Goal: Information Seeking & Learning: Learn about a topic

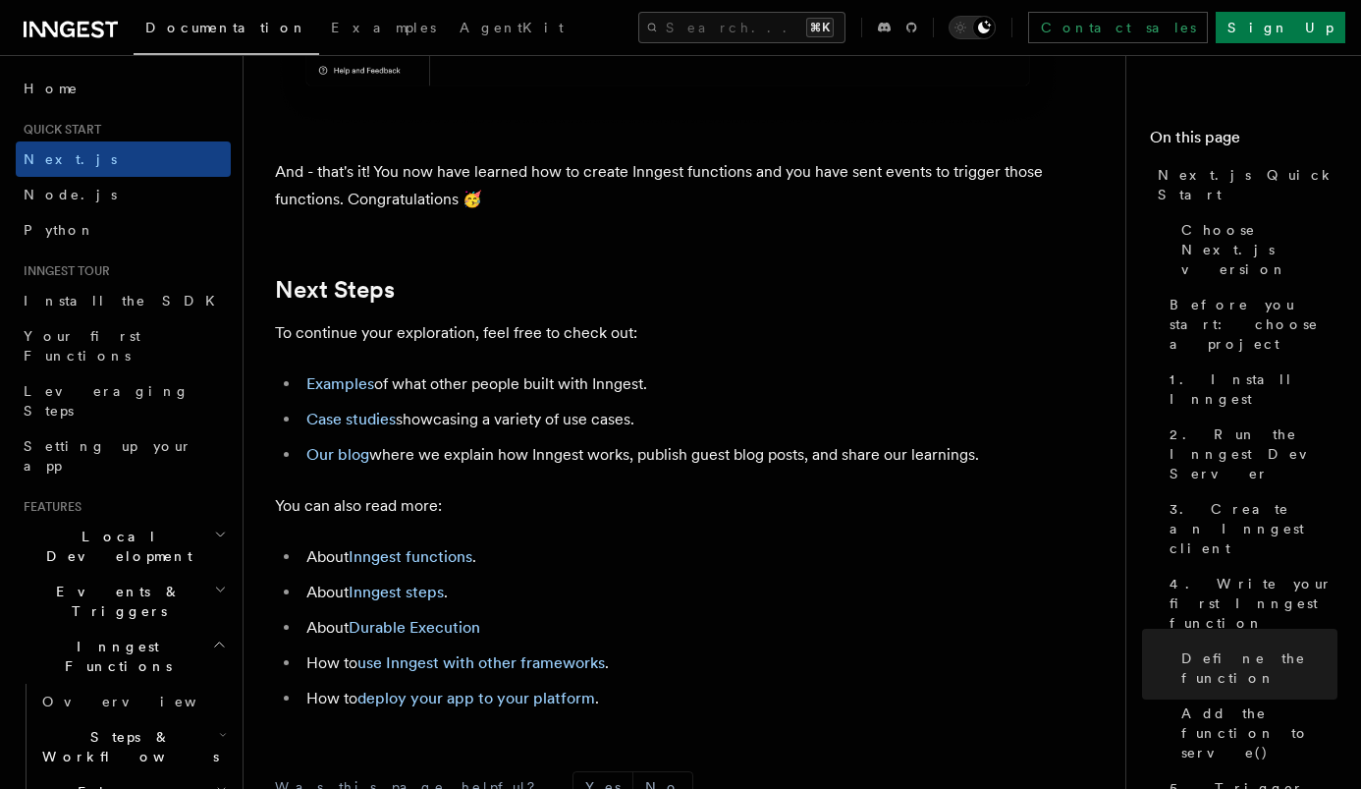
scroll to position [12110, 0]
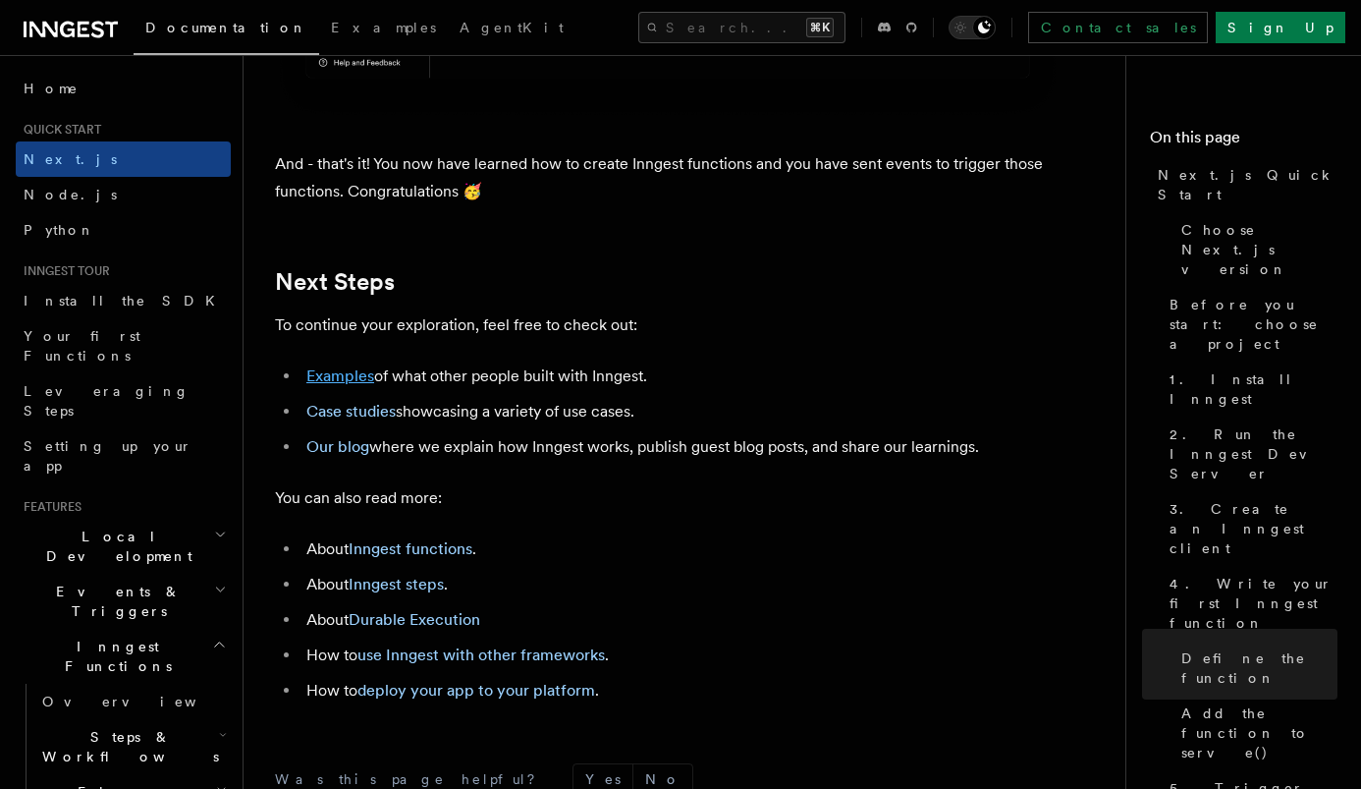
click at [347, 385] on link "Examples" at bounding box center [340, 375] width 68 height 19
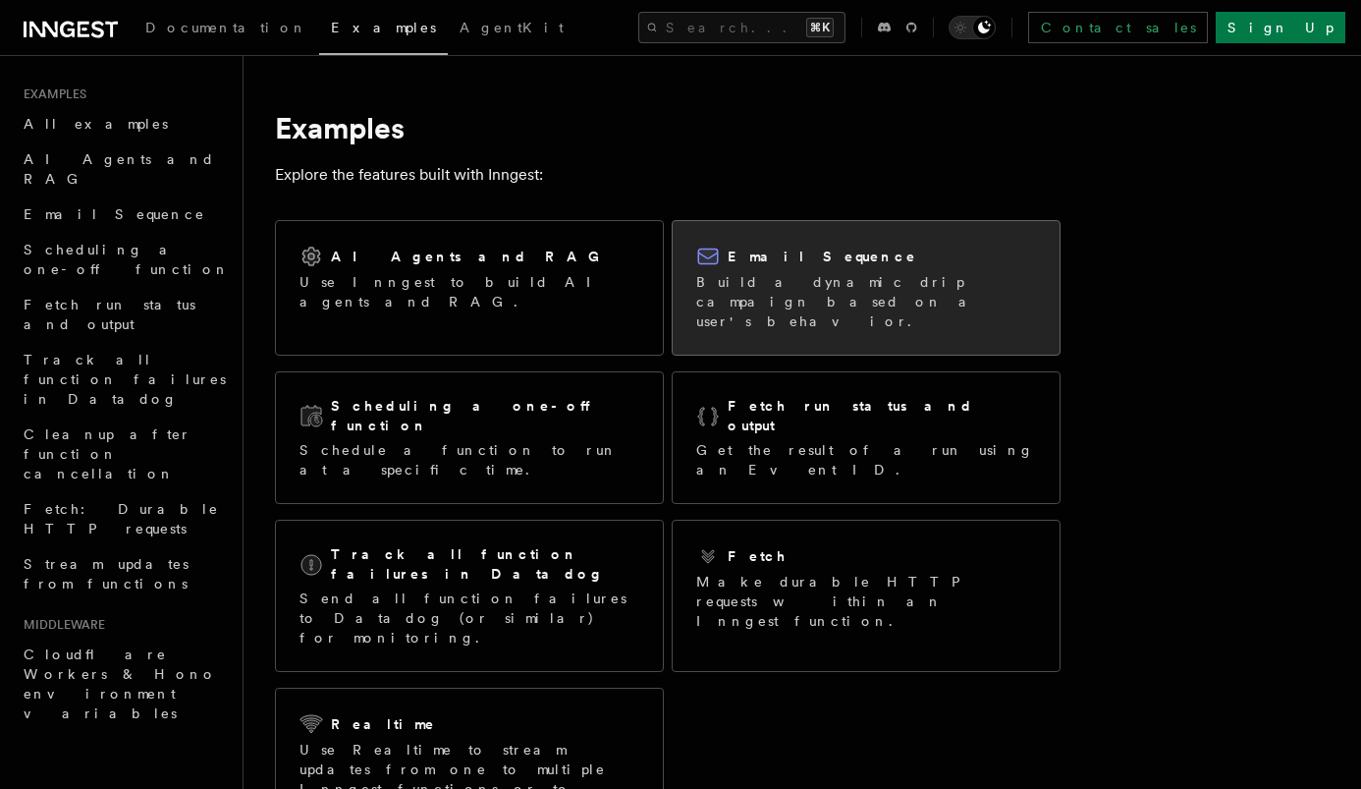
click at [714, 285] on p "Build a dynamic drip campaign based on a user's behavior." at bounding box center [866, 301] width 340 height 59
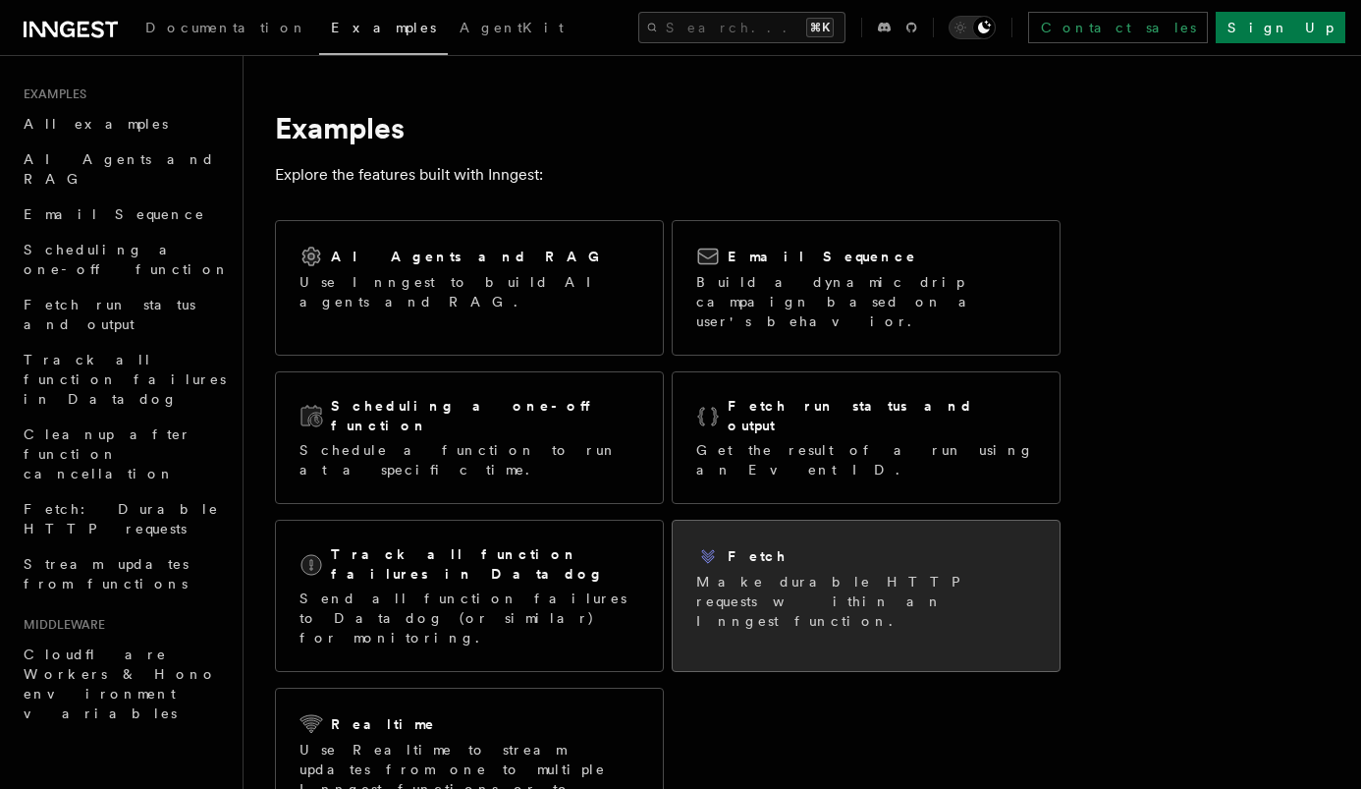
click at [732, 546] on h2 "Fetch" at bounding box center [758, 556] width 60 height 20
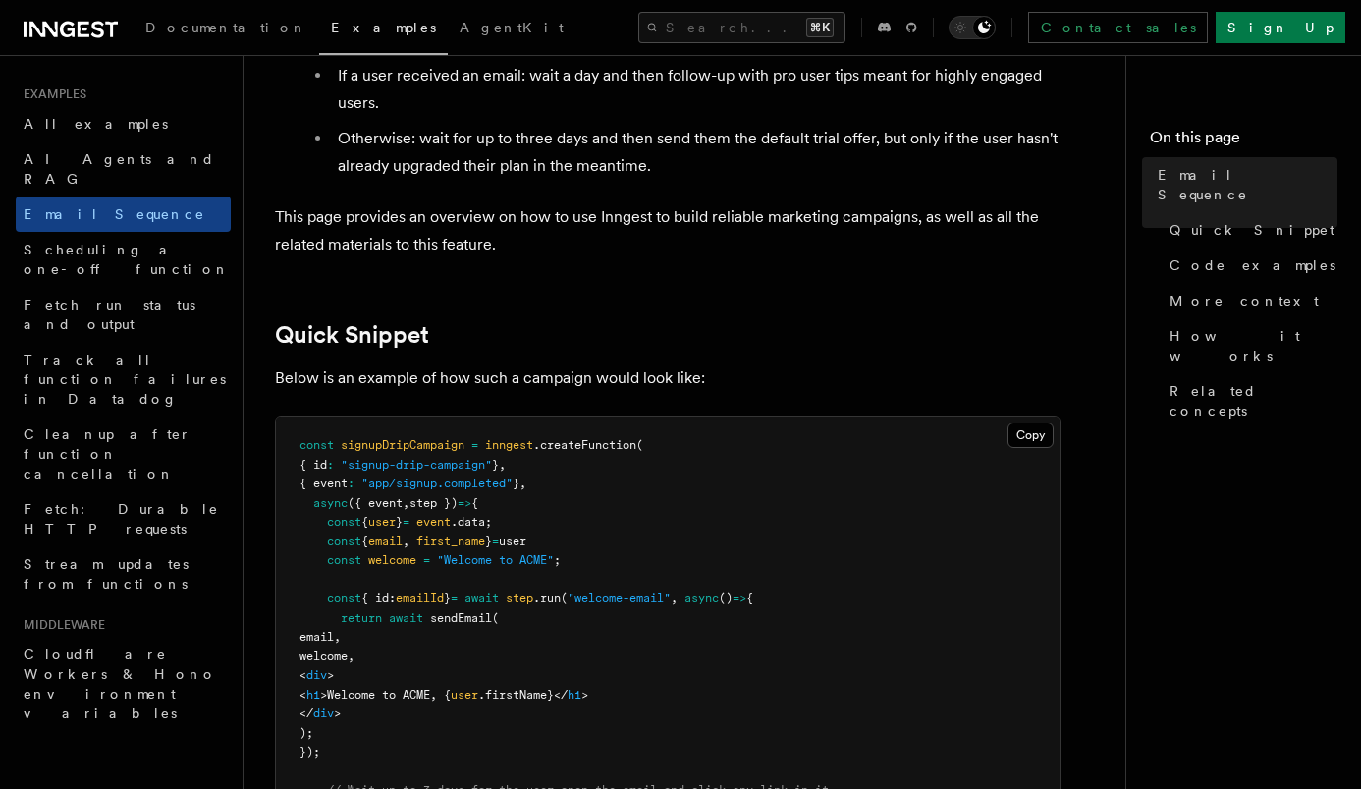
scroll to position [300, 0]
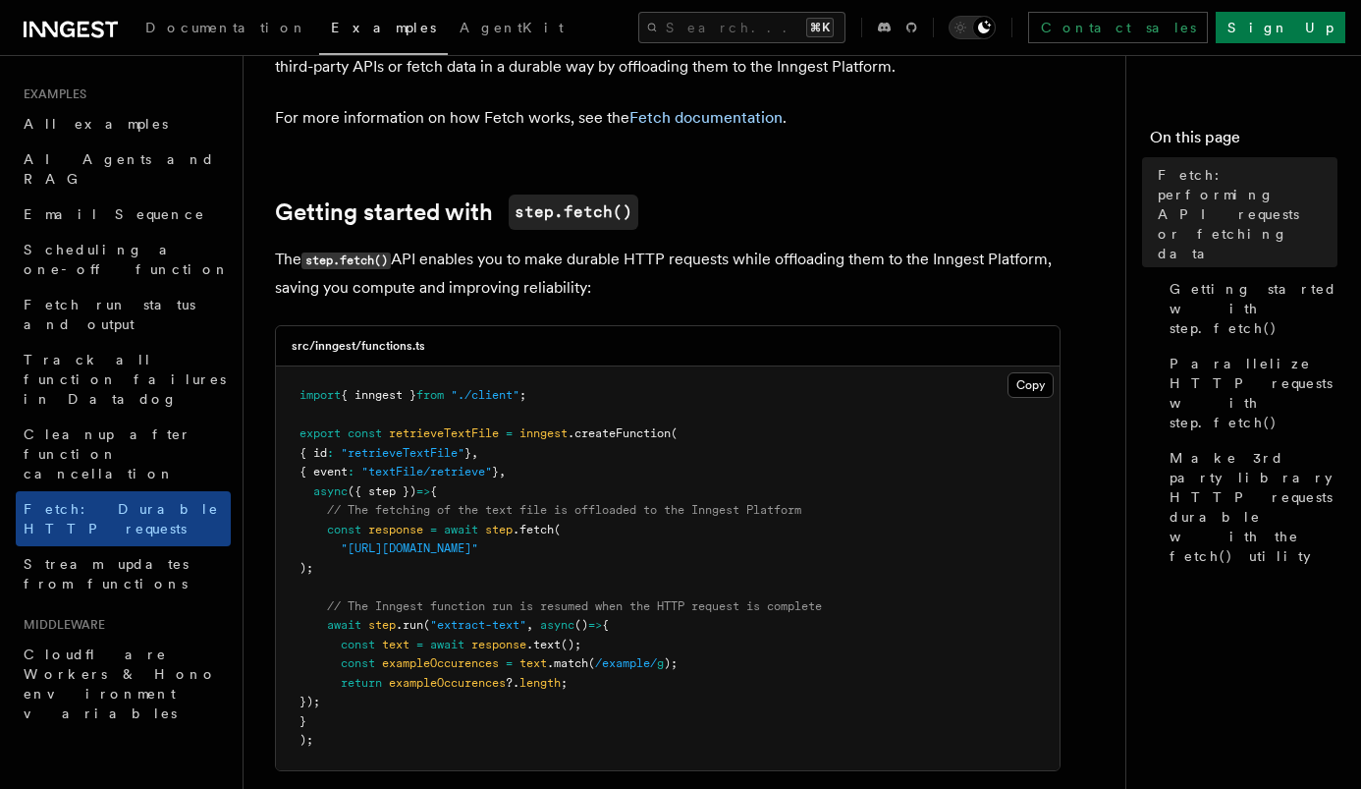
scroll to position [161, 0]
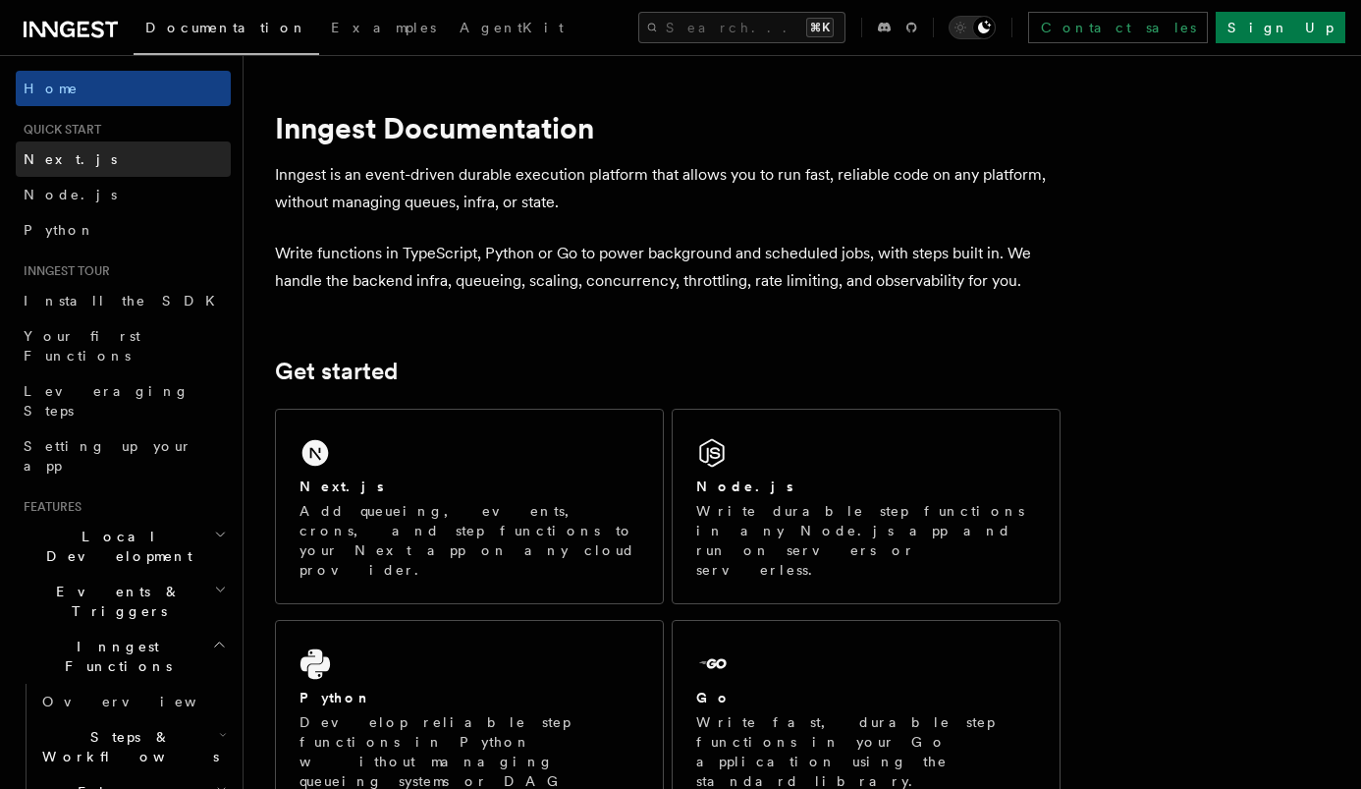
click at [139, 164] on link "Next.js" at bounding box center [123, 158] width 215 height 35
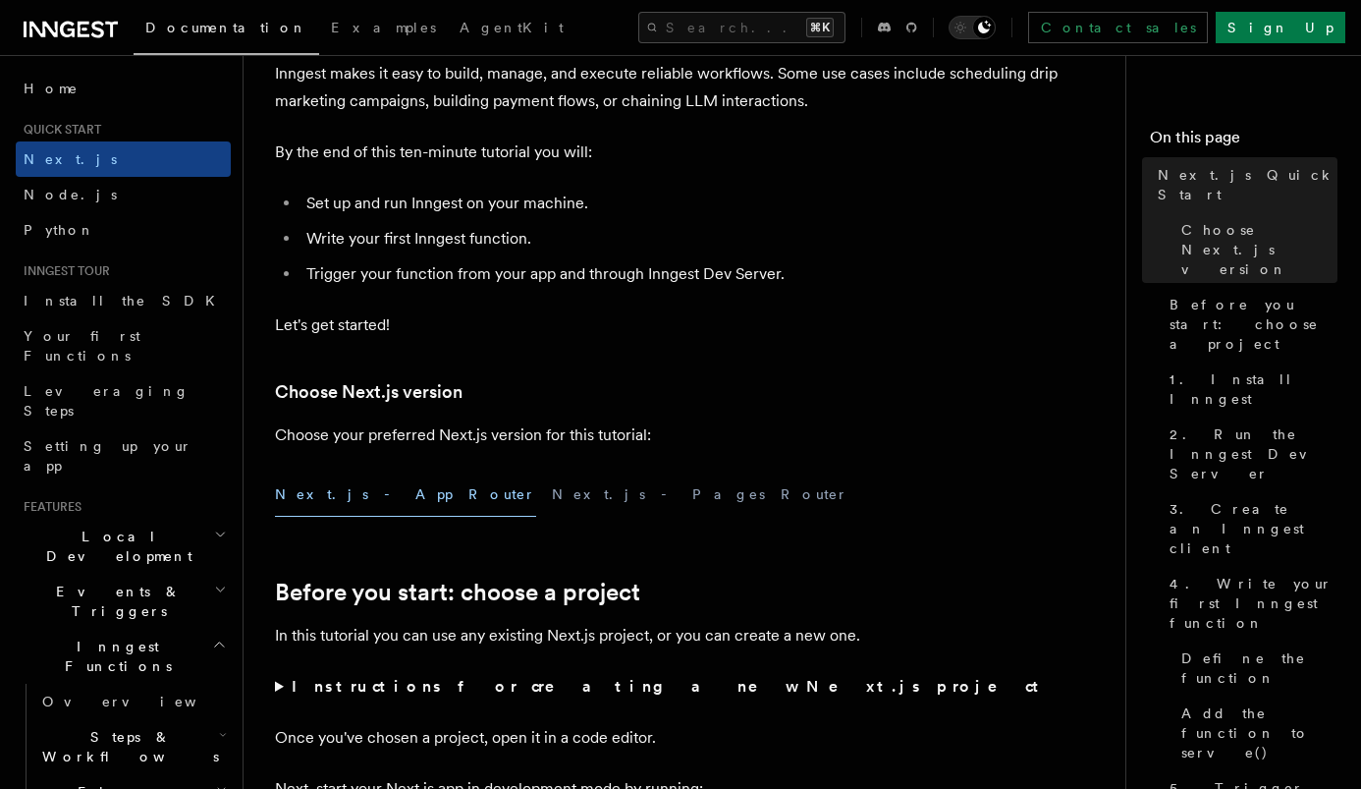
scroll to position [317, 0]
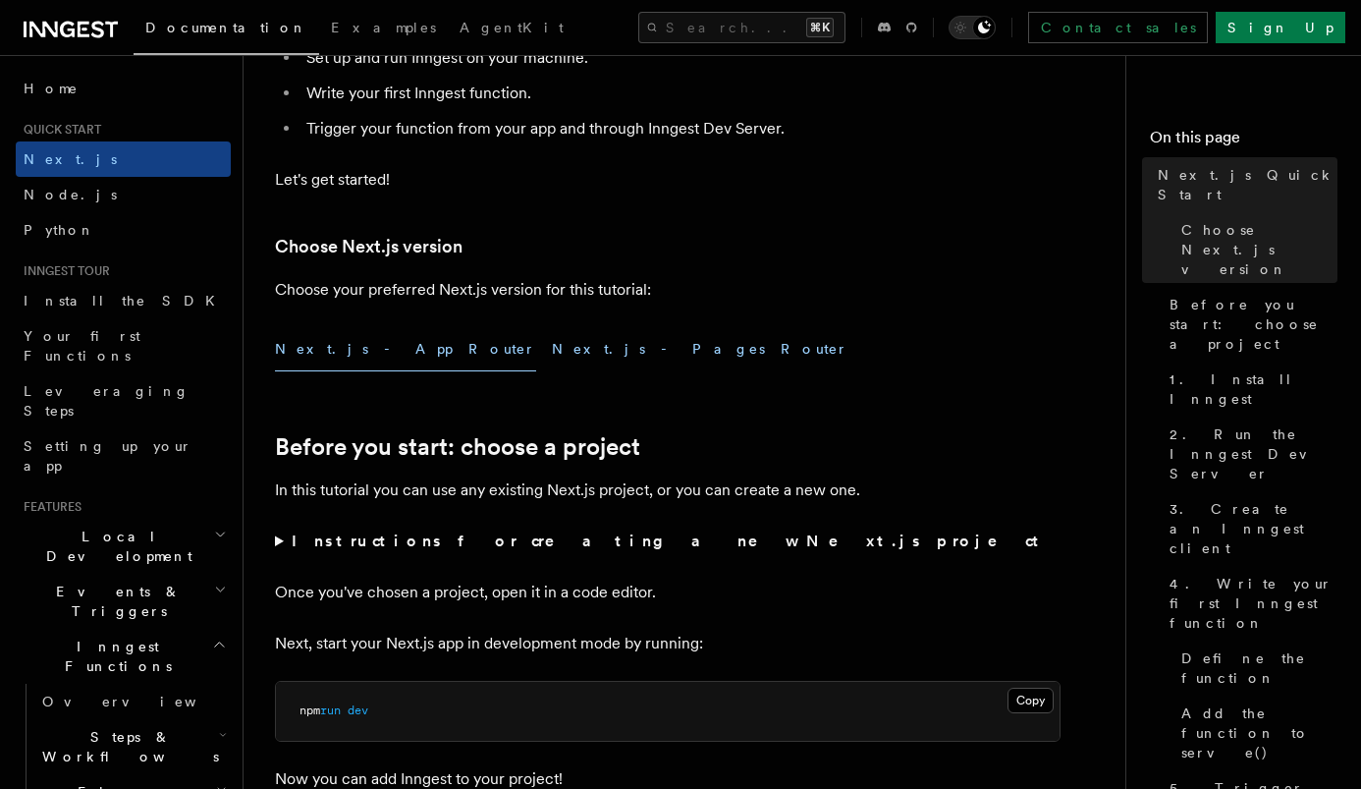
click at [552, 350] on button "Next.js - Pages Router" at bounding box center [700, 349] width 297 height 44
click at [338, 338] on button "Next.js - App Router" at bounding box center [405, 349] width 261 height 44
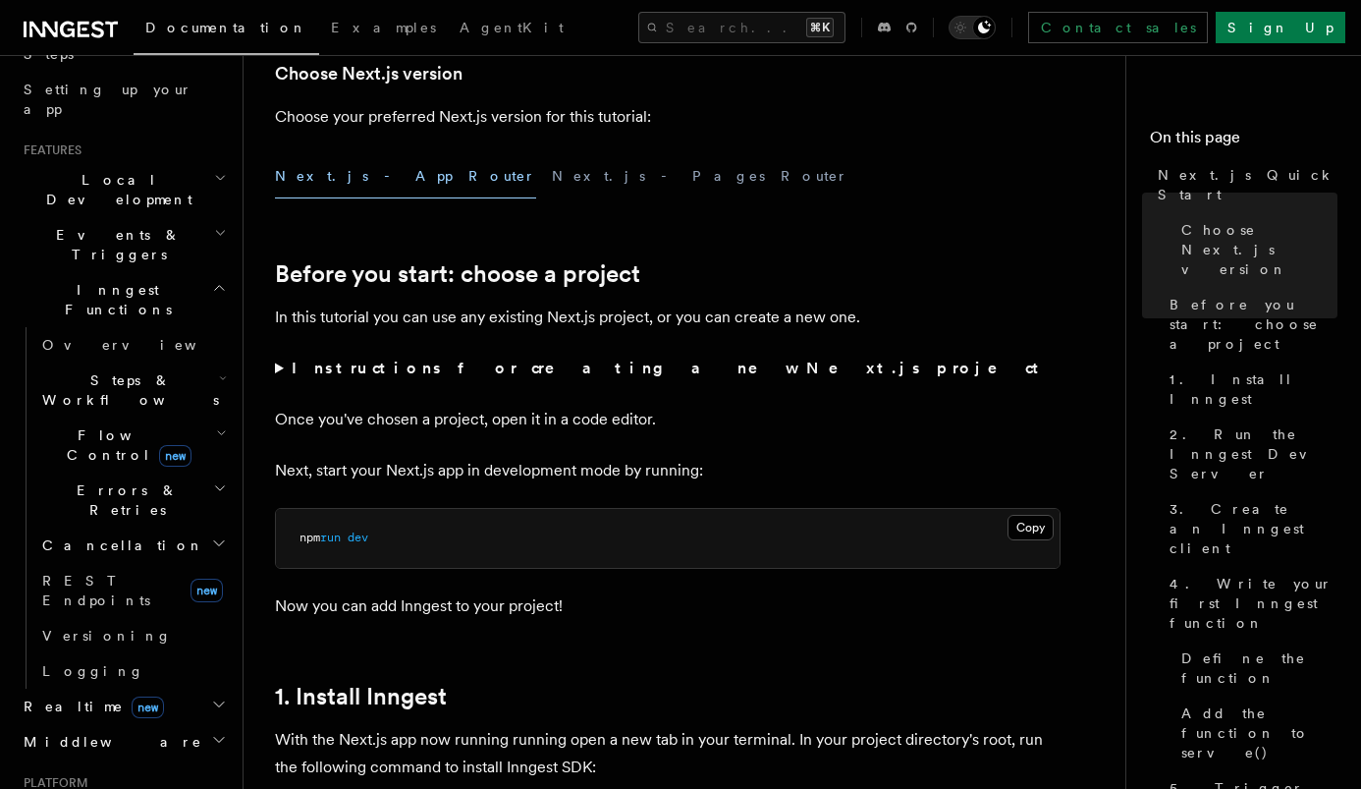
scroll to position [337, 0]
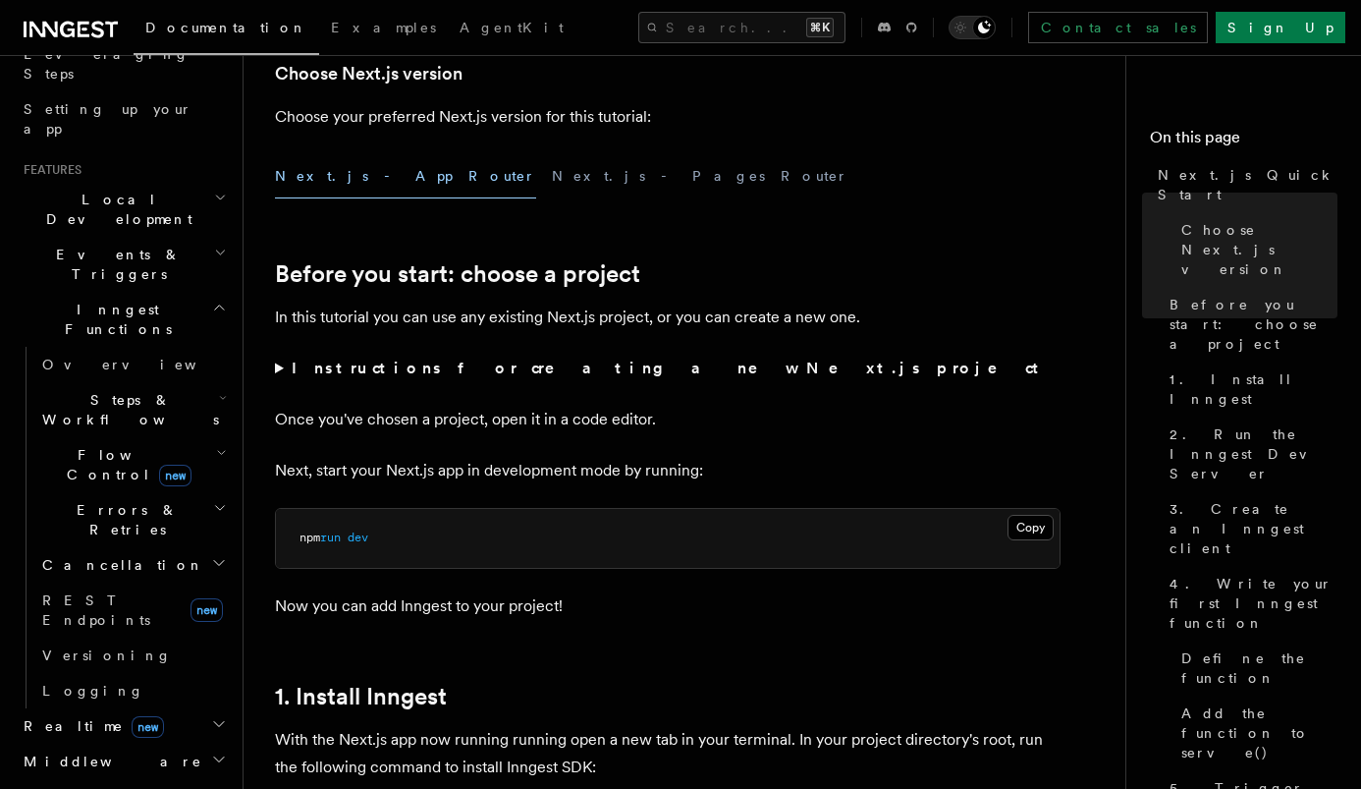
click at [219, 245] on icon "button" at bounding box center [220, 253] width 13 height 16
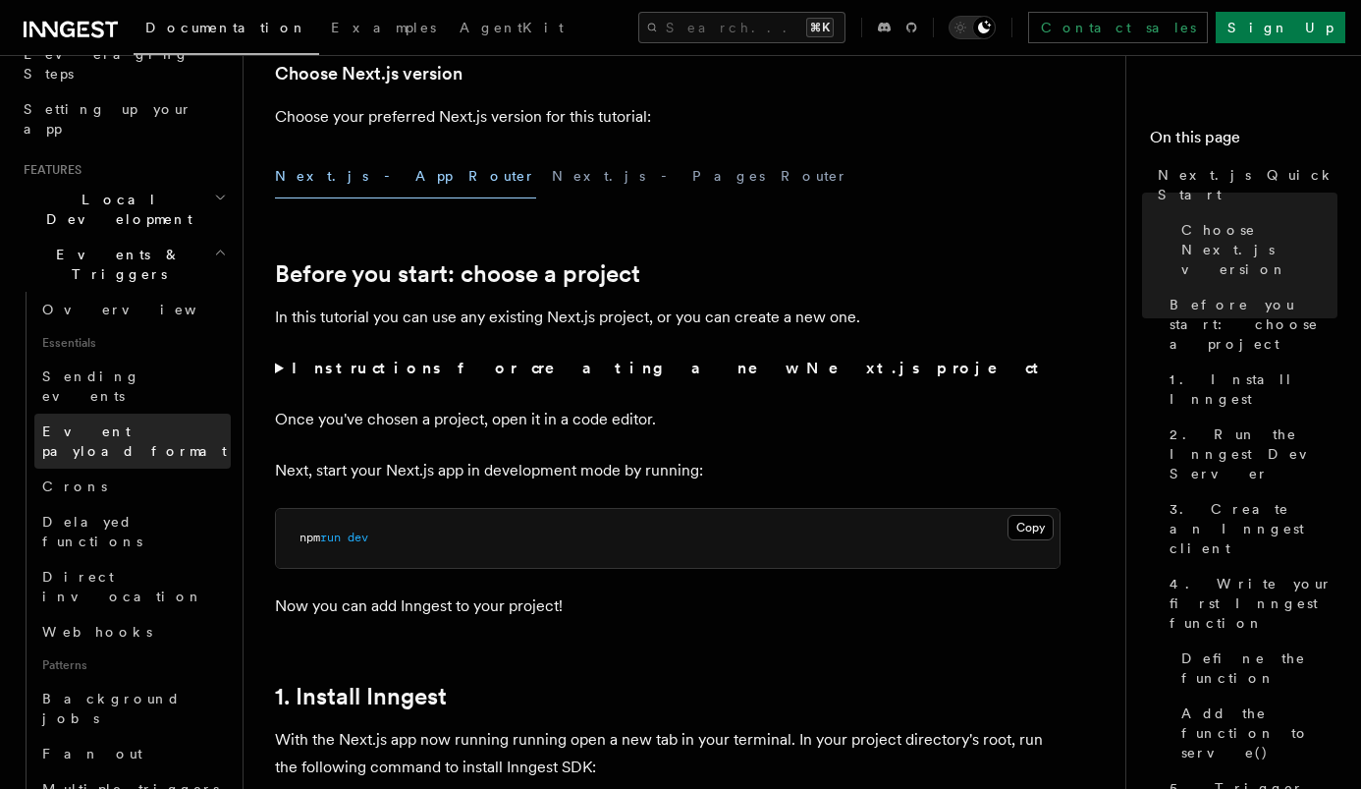
scroll to position [368, 0]
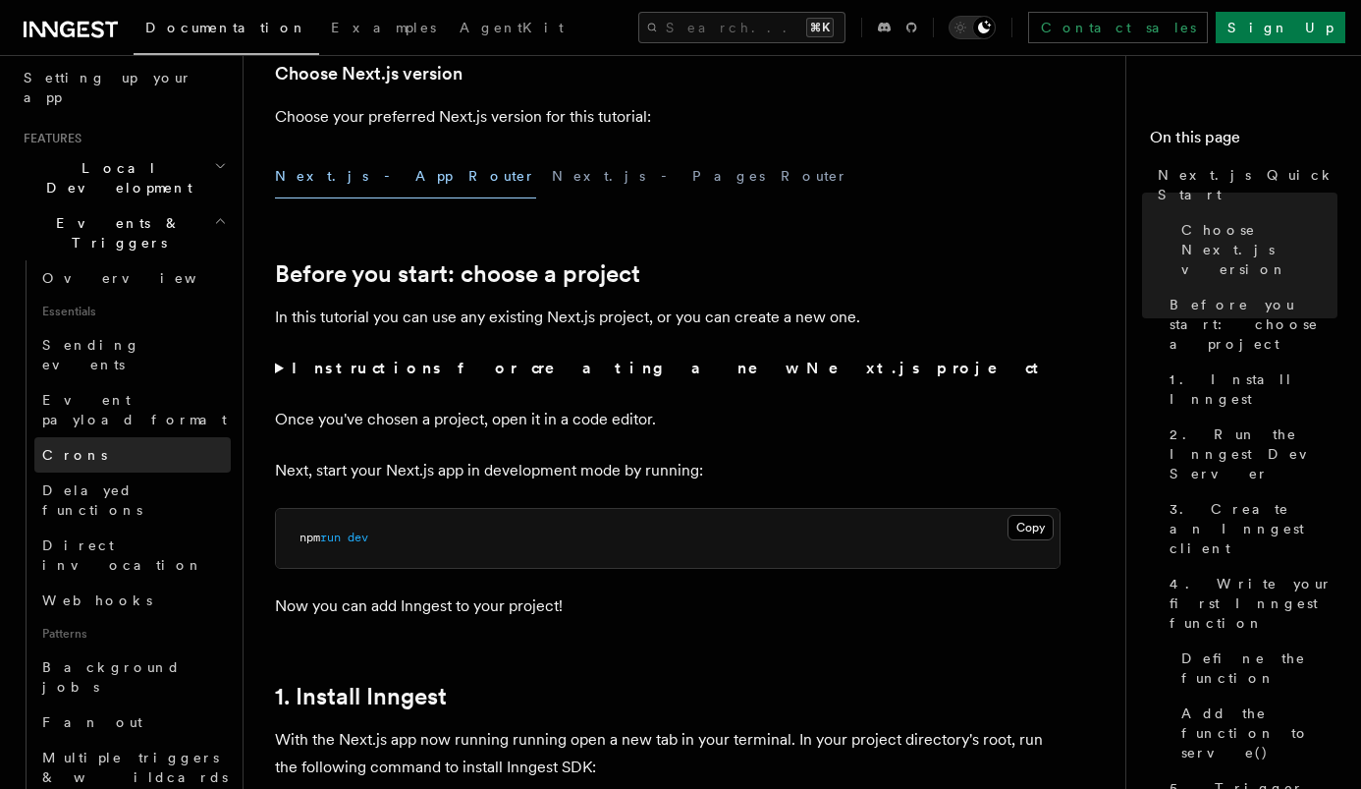
click at [144, 437] on link "Crons" at bounding box center [132, 454] width 196 height 35
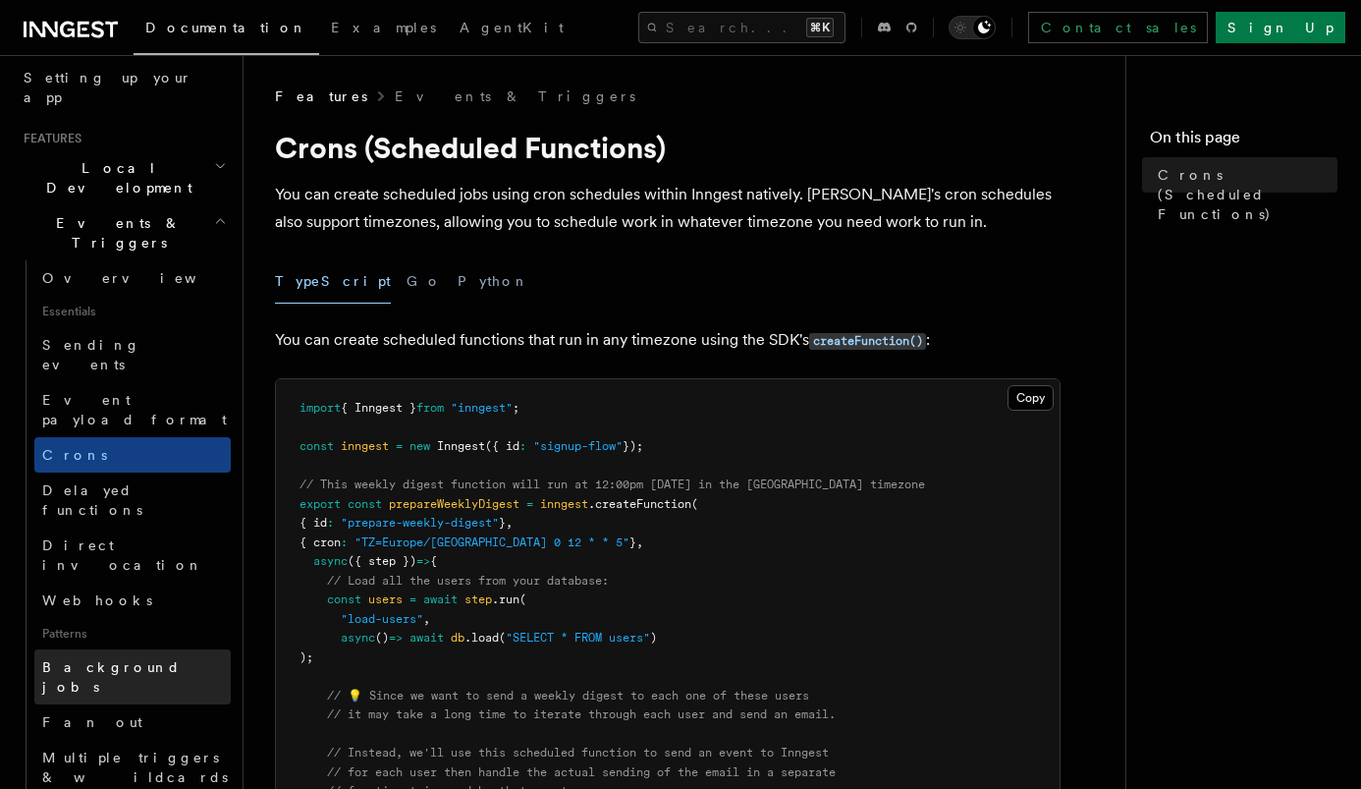
click at [124, 649] on link "Background jobs" at bounding box center [132, 676] width 196 height 55
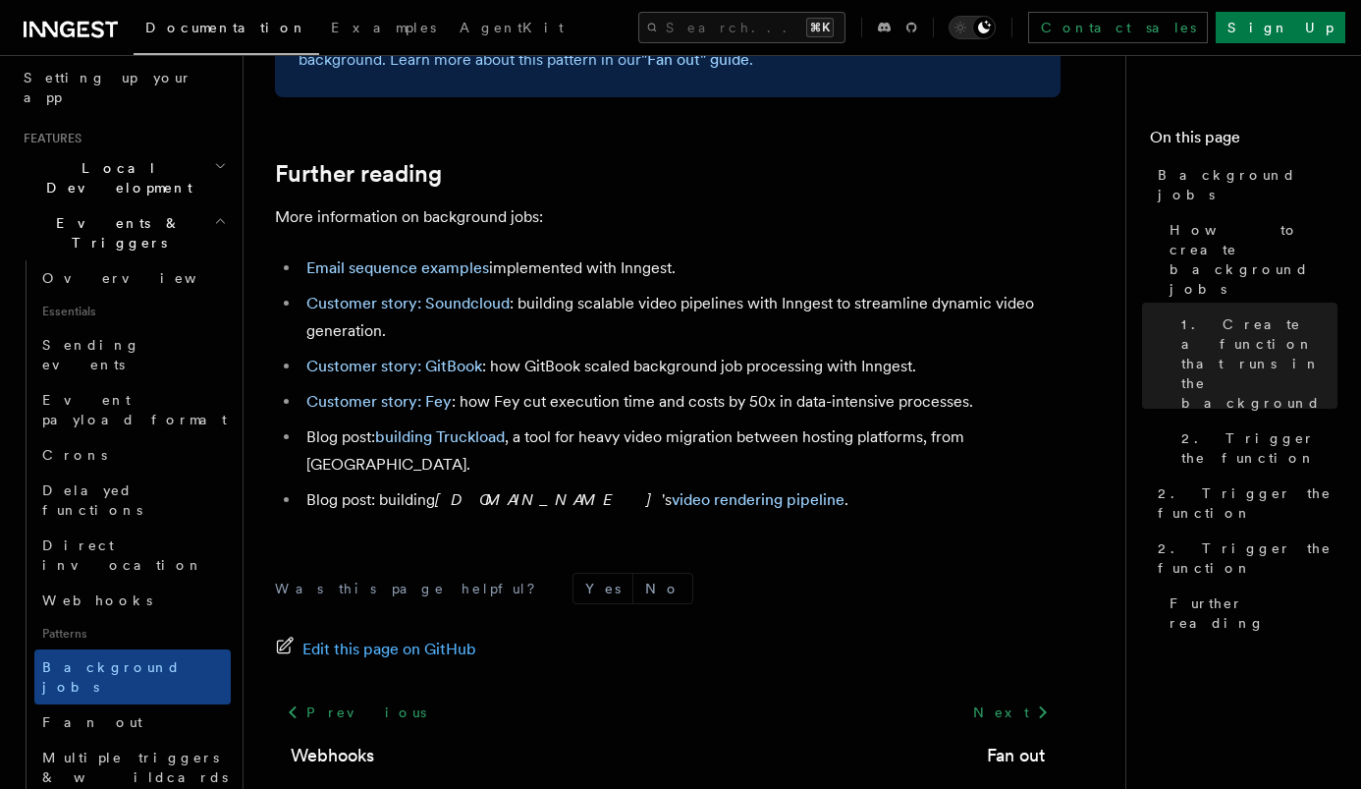
scroll to position [1858, 0]
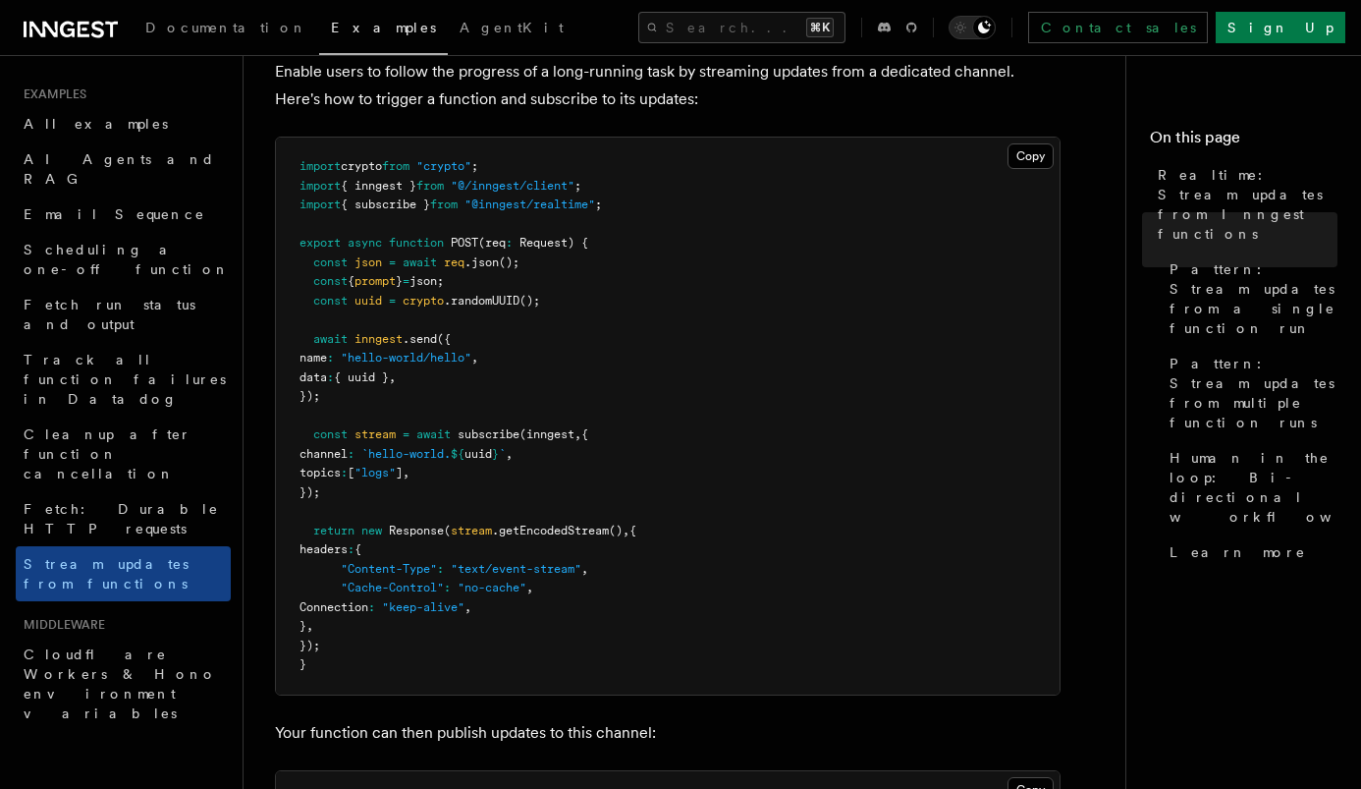
scroll to position [306, 0]
